Goal: Task Accomplishment & Management: Manage account settings

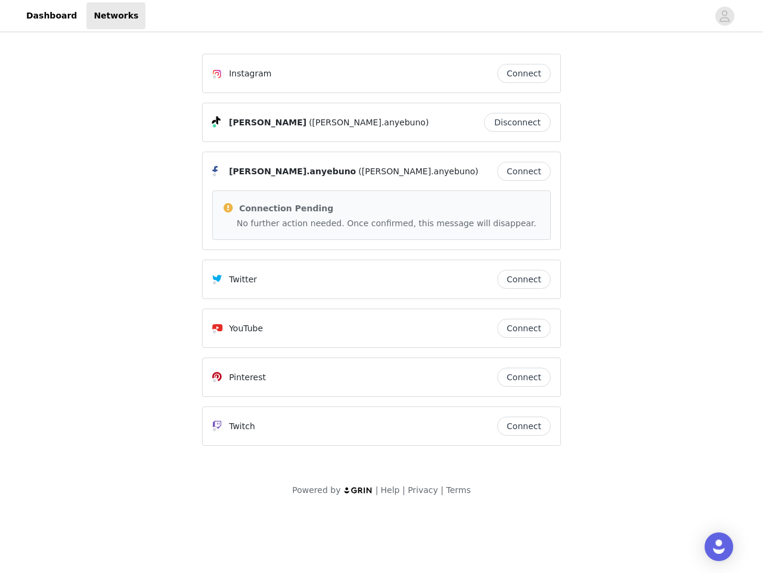
click at [382, 255] on div "Instagram Connect [PERSON_NAME] ([PERSON_NAME].anyebuno) Disconnect [PERSON_NAM…" at bounding box center [381, 250] width 359 height 392
click at [382, 16] on div at bounding box center [427, 15] width 563 height 27
click at [725, 16] on icon "avatar" at bounding box center [724, 16] width 11 height 19
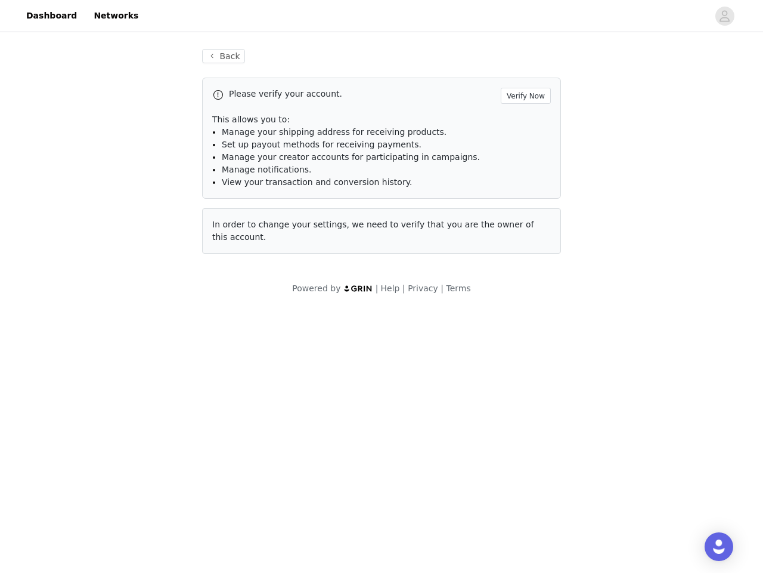
click at [524, 73] on div "Back Please verify your account. Verify Now This allows you to: Manage your shi…" at bounding box center [382, 151] width 388 height 233
click at [521, 122] on p "This allows you to:" at bounding box center [381, 119] width 339 height 13
